Goal: Information Seeking & Learning: Learn about a topic

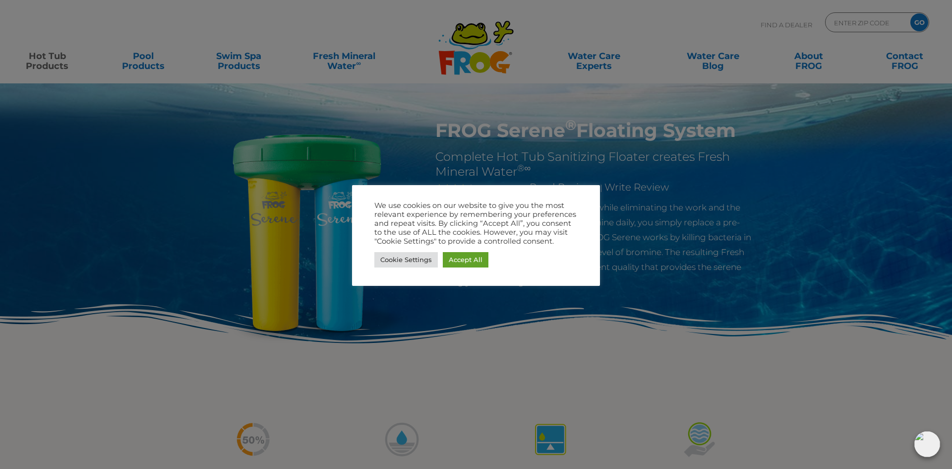
click at [450, 316] on div at bounding box center [476, 234] width 952 height 469
click at [430, 259] on link "Cookie Settings" at bounding box center [405, 259] width 63 height 15
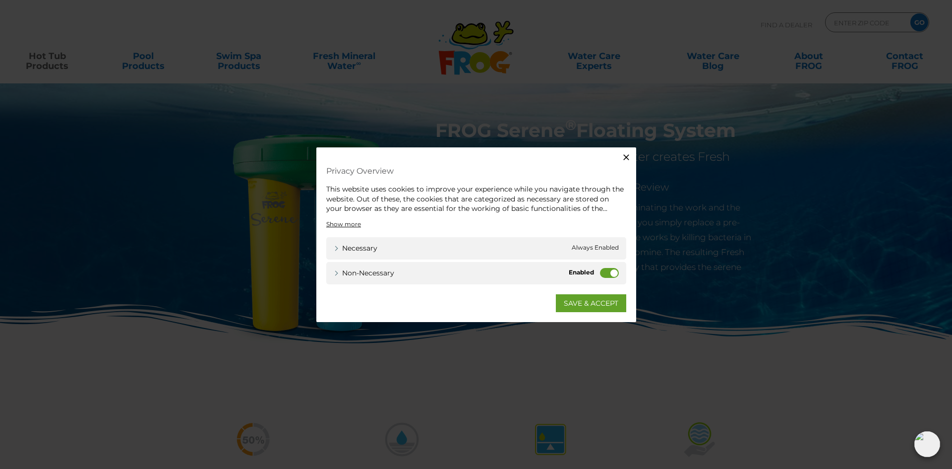
click at [603, 273] on label "Non-necessary" at bounding box center [609, 272] width 19 height 10
click at [0, 0] on input "Non-necessary" at bounding box center [0, 0] width 0 height 0
click at [594, 304] on link "SAVE & ACCEPT" at bounding box center [591, 303] width 70 height 18
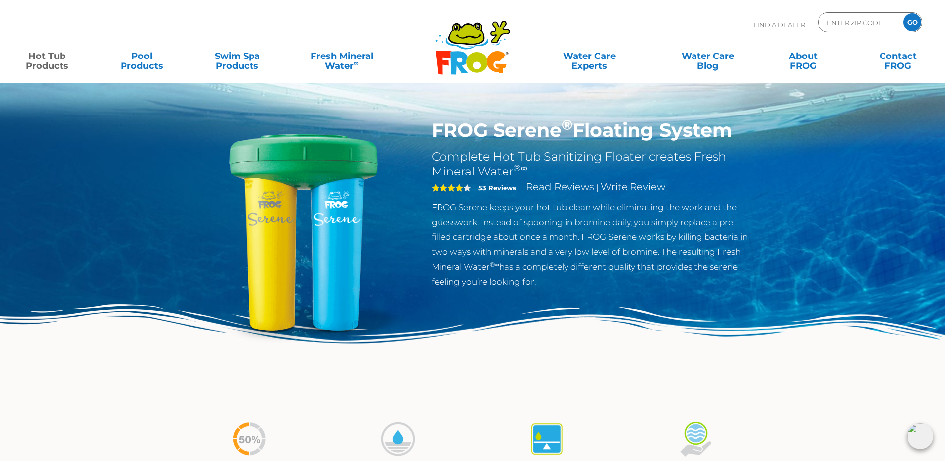
click at [486, 188] on strong "53 Reviews" at bounding box center [497, 188] width 38 height 8
click at [550, 182] on link "Read Reviews" at bounding box center [560, 187] width 68 height 12
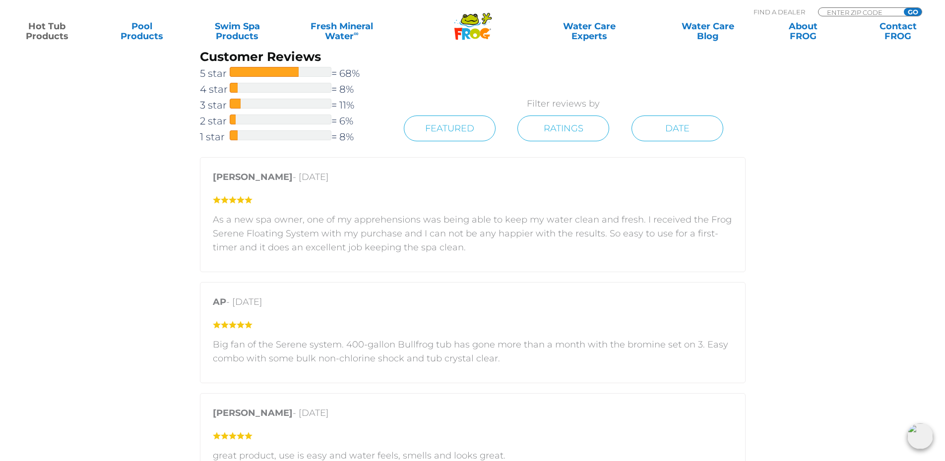
scroll to position [1398, 0]
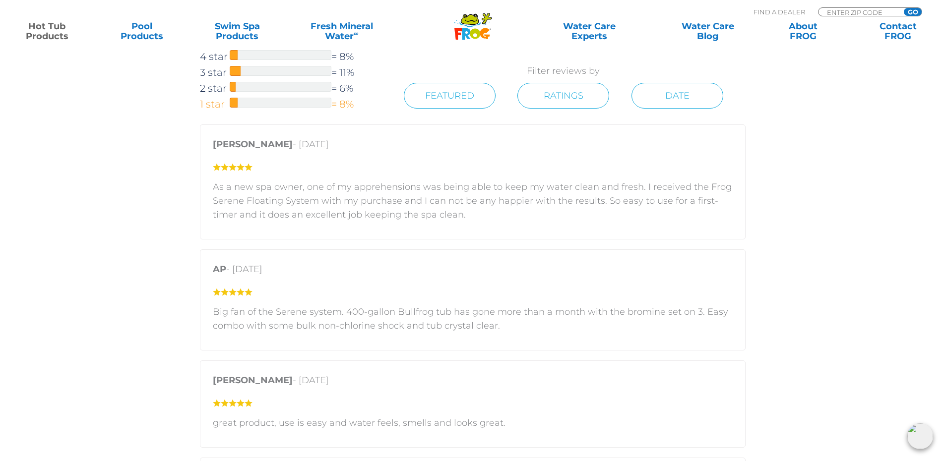
click at [246, 100] on div at bounding box center [281, 103] width 102 height 10
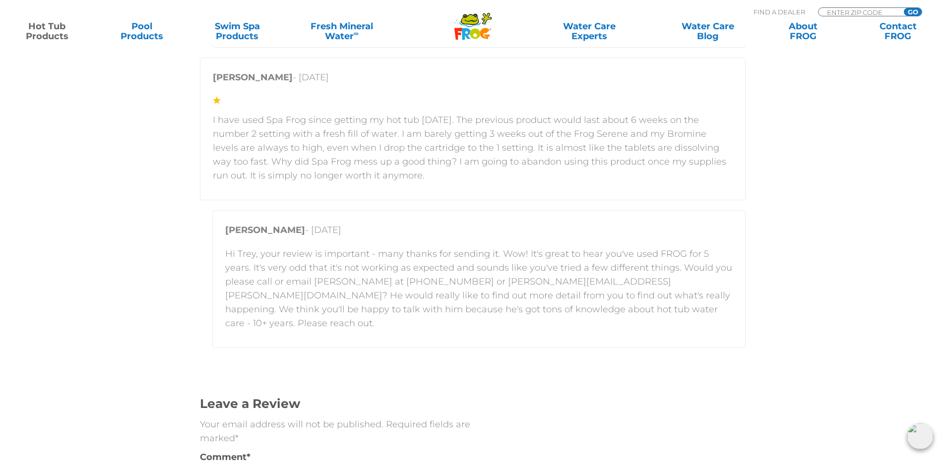
scroll to position [2471, 0]
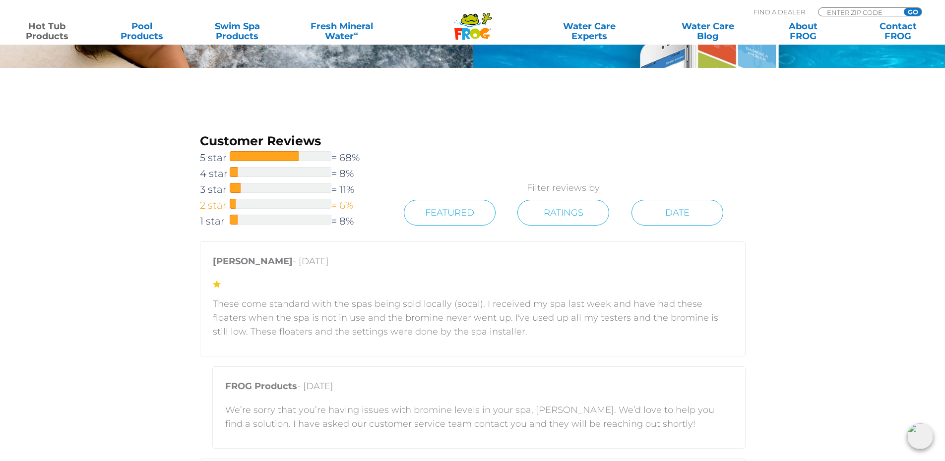
click at [241, 203] on div at bounding box center [281, 204] width 102 height 10
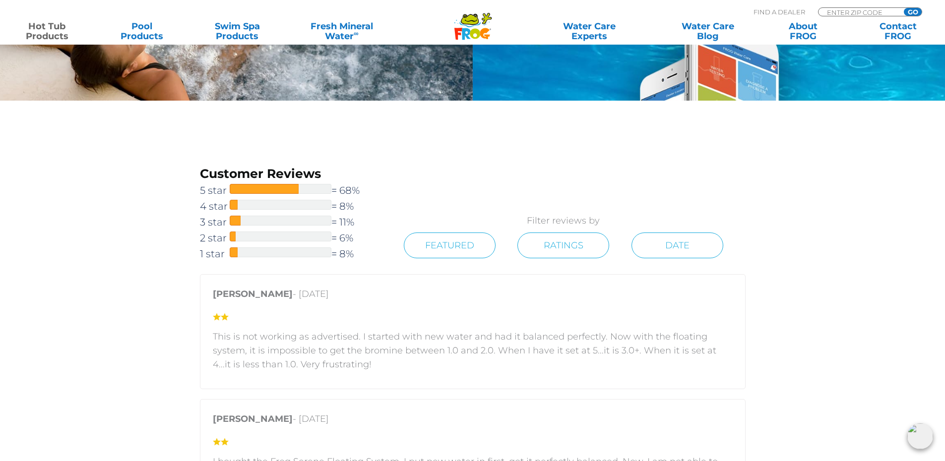
scroll to position [1322, 0]
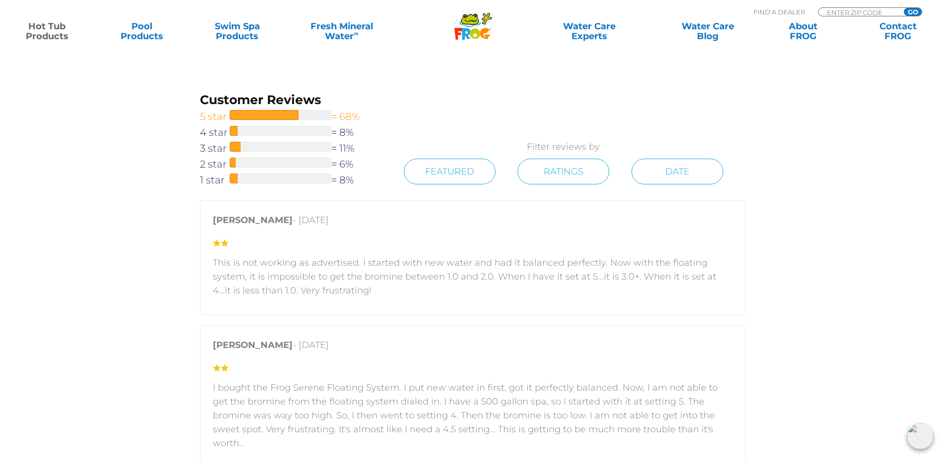
click at [250, 117] on span at bounding box center [264, 115] width 69 height 10
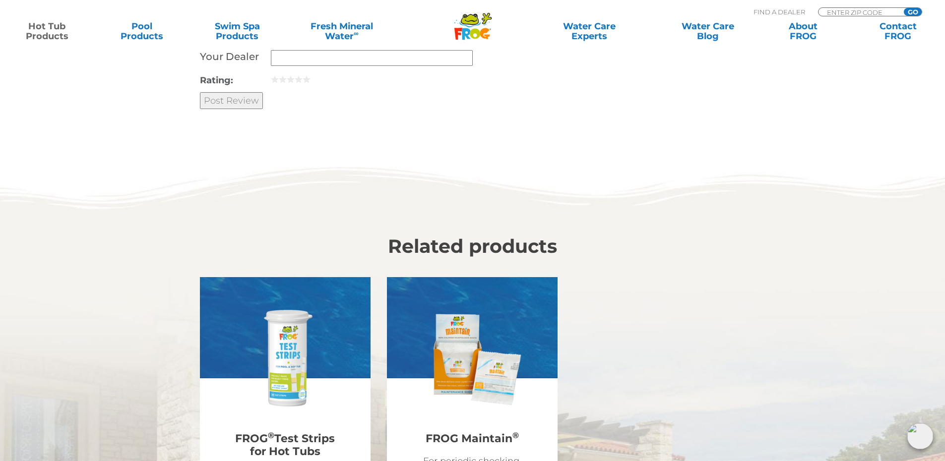
scroll to position [2736, 0]
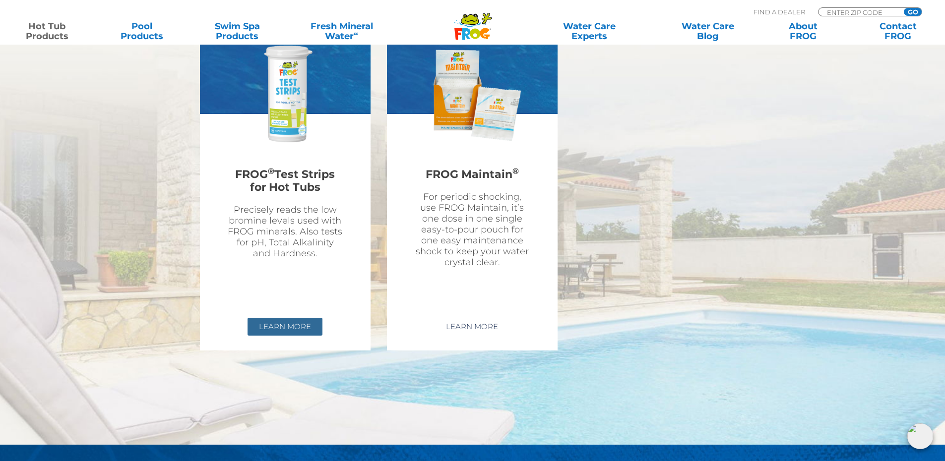
click at [291, 322] on link "Learn More" at bounding box center [284, 327] width 75 height 18
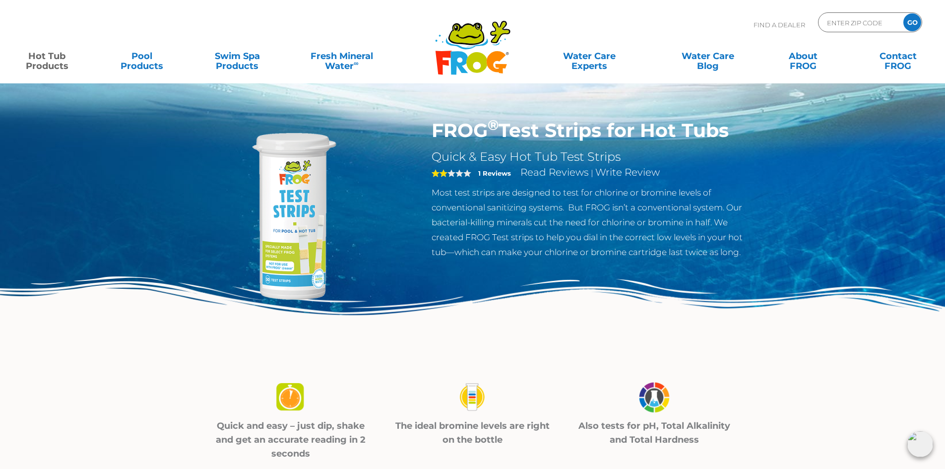
click at [499, 173] on strong "1 Reviews" at bounding box center [494, 173] width 33 height 8
click at [533, 174] on link "Read Reviews" at bounding box center [554, 172] width 68 height 12
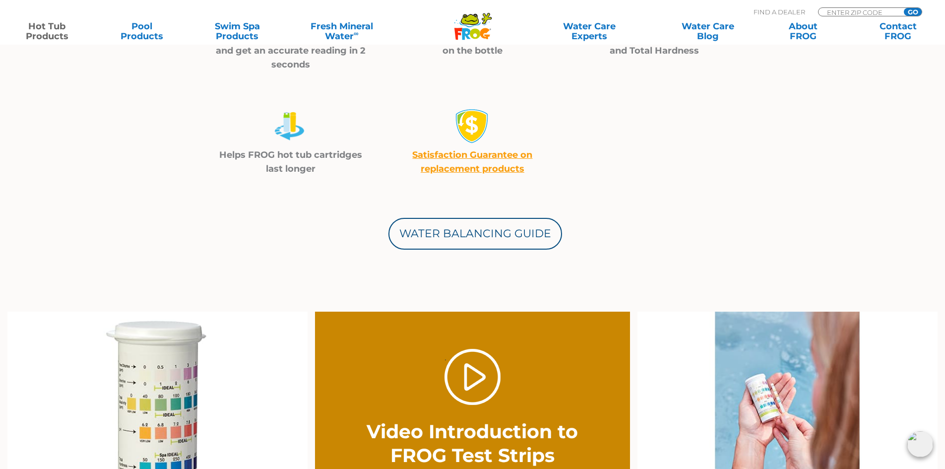
scroll to position [386, 0]
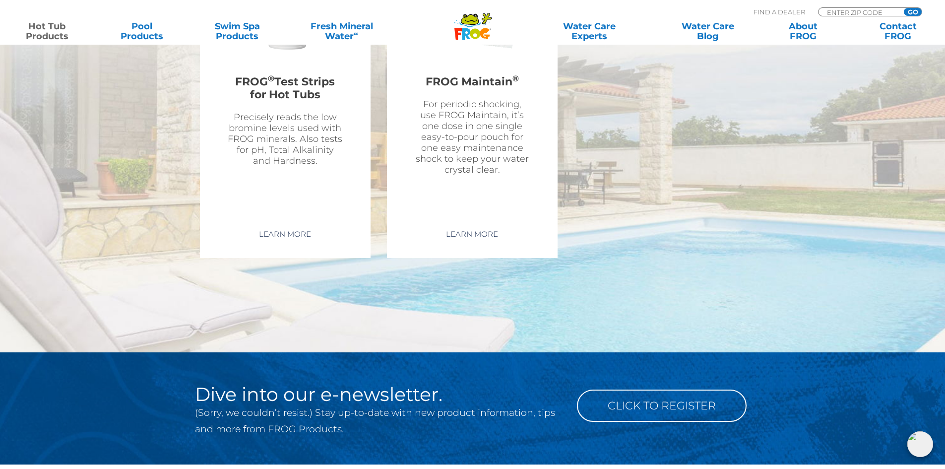
scroll to position [2714, 0]
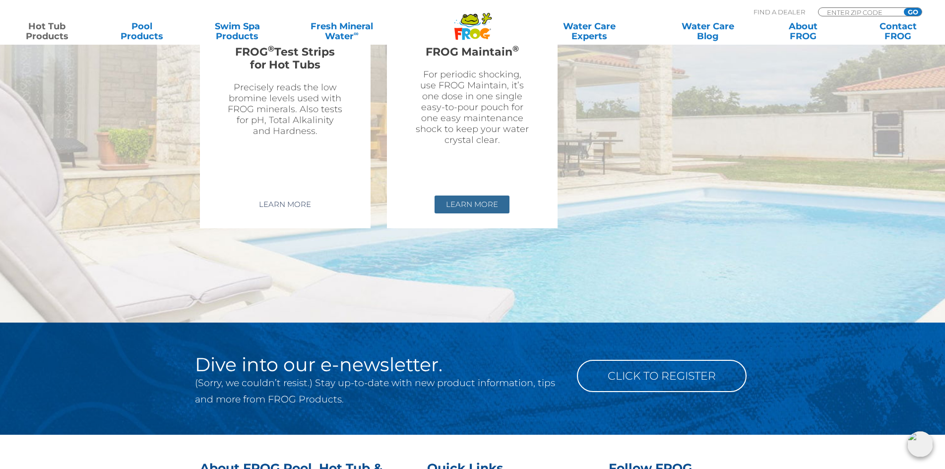
click at [497, 201] on link "Learn More" at bounding box center [471, 204] width 75 height 18
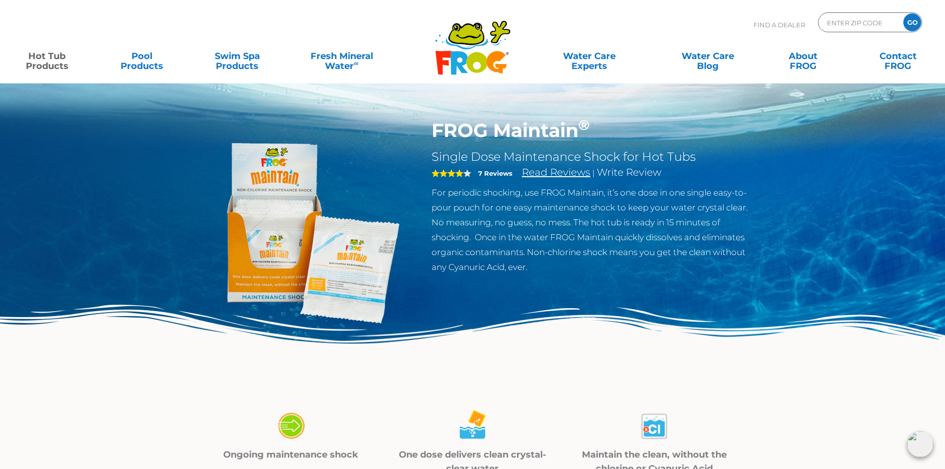
click at [545, 168] on link "Read Reviews" at bounding box center [556, 172] width 68 height 12
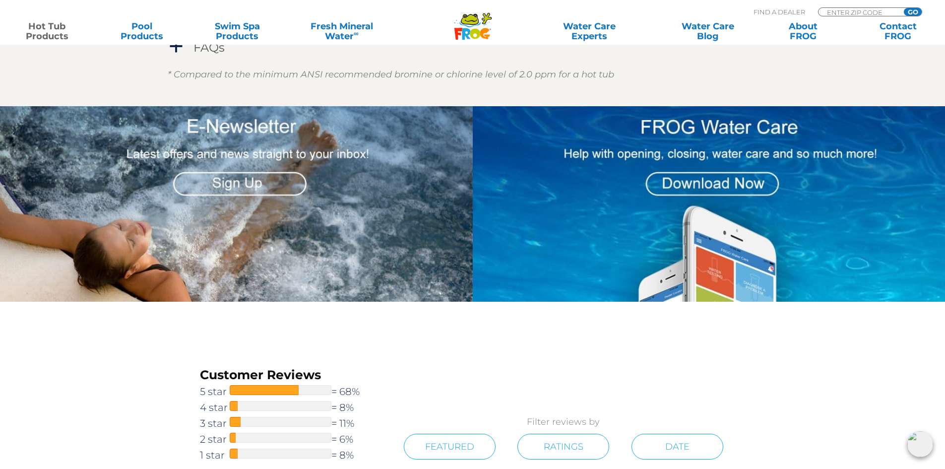
scroll to position [1058, 0]
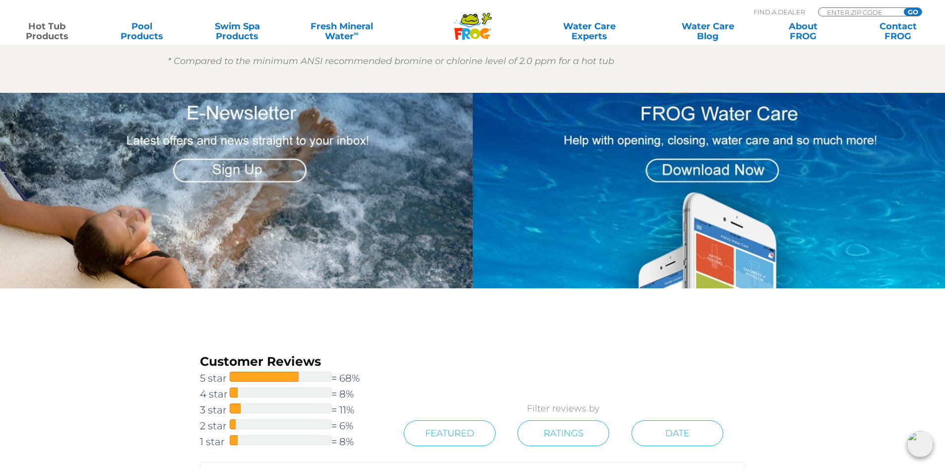
click at [716, 174] on img at bounding box center [709, 190] width 473 height 195
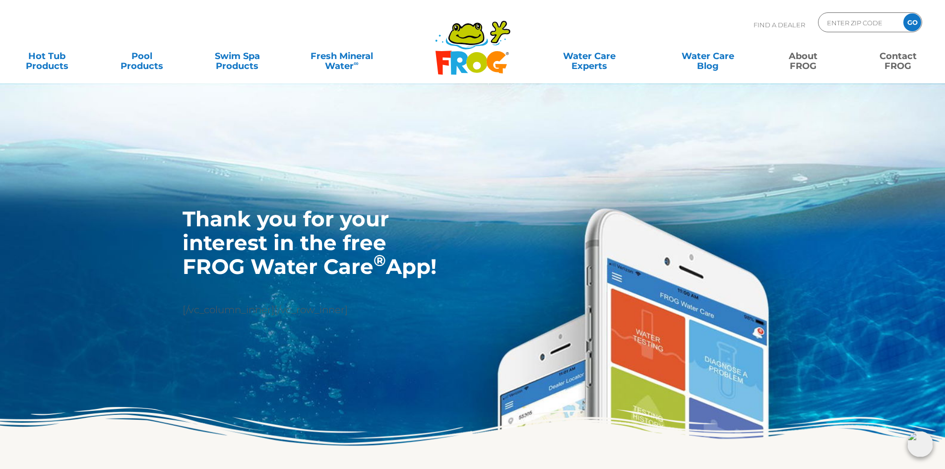
click at [893, 66] on link "Contact FROG" at bounding box center [898, 56] width 74 height 20
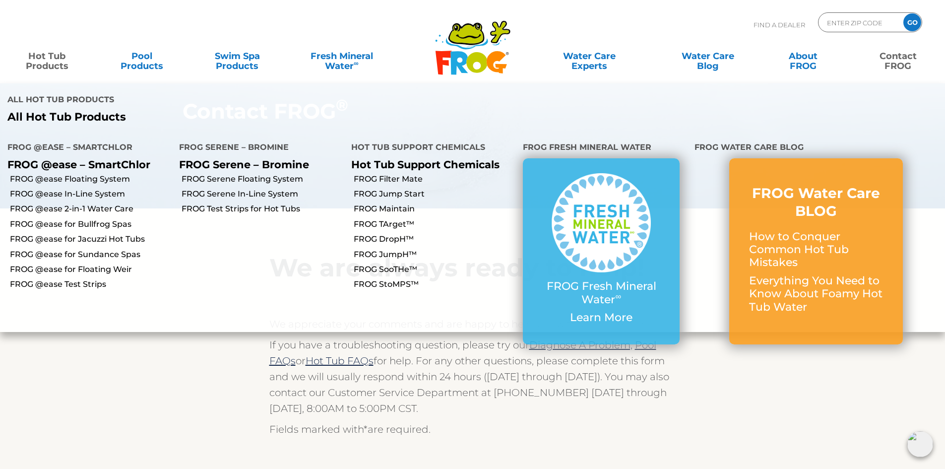
click at [51, 64] on link "Hot Tub Products" at bounding box center [47, 56] width 74 height 20
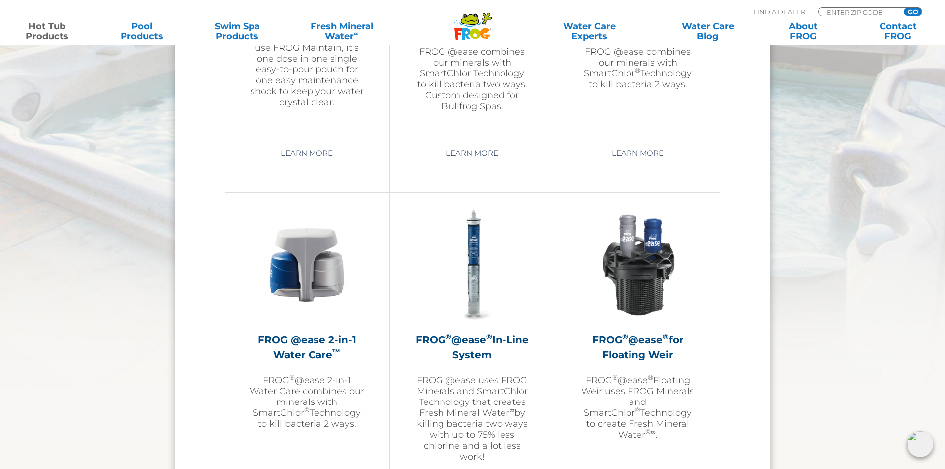
scroll to position [1165, 0]
